Goal: Find specific page/section: Find specific page/section

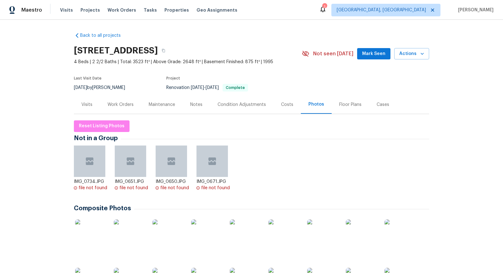
scroll to position [4, 0]
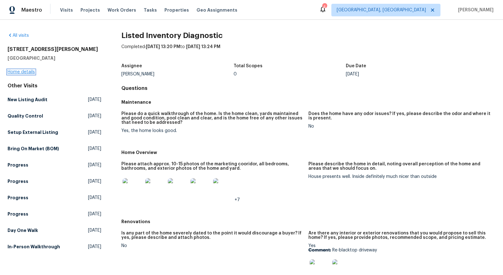
click at [17, 70] on link "Home details" at bounding box center [21, 72] width 27 height 4
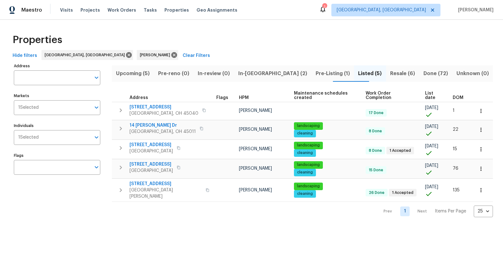
click at [262, 74] on span "In-reno (2)" at bounding box center [273, 73] width 70 height 9
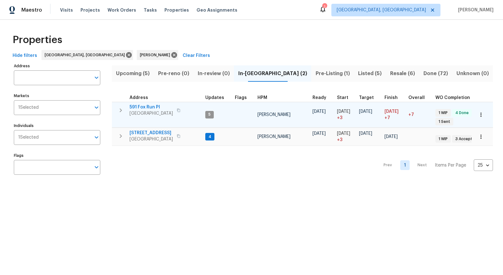
click at [153, 114] on span "Monroe, OH 45050" at bounding box center [151, 113] width 43 height 6
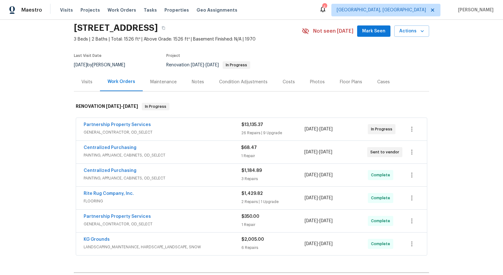
scroll to position [30, 0]
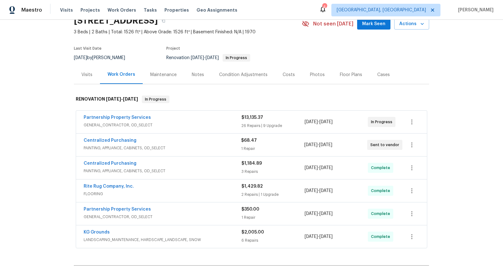
click at [348, 72] on div "Floor Plans" at bounding box center [351, 75] width 22 height 6
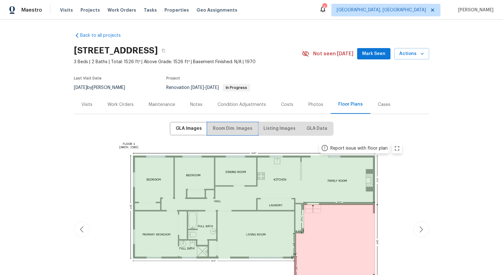
click at [243, 130] on span "Room Dim. Images" at bounding box center [233, 129] width 40 height 8
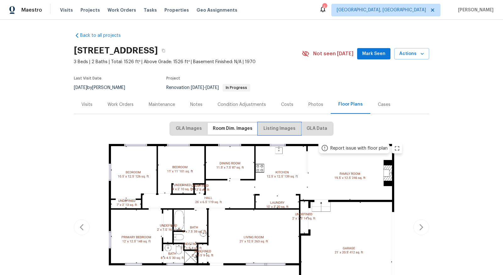
click at [280, 132] on span "Listing Images" at bounding box center [280, 129] width 32 height 8
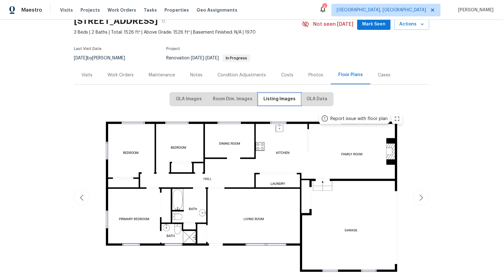
scroll to position [40, 0]
